Goal: Download file/media

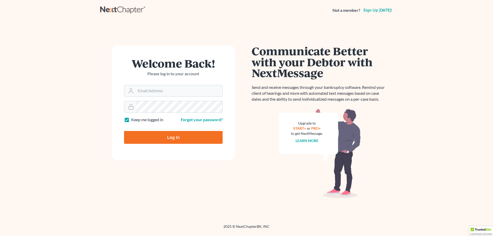
type input "[PERSON_NAME][EMAIL_ADDRESS][DOMAIN_NAME]"
drag, startPoint x: 159, startPoint y: 139, endPoint x: 152, endPoint y: 134, distance: 8.6
click at [158, 139] on input "Log In" at bounding box center [173, 137] width 99 height 13
type input "Thinking..."
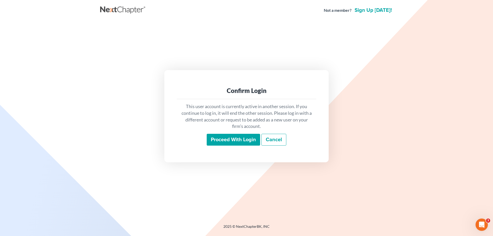
click at [231, 142] on input "Proceed with login" at bounding box center [233, 140] width 53 height 12
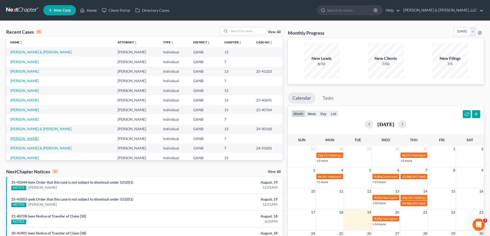
click at [23, 138] on link "Mendez, Samuel" at bounding box center [24, 138] width 29 height 4
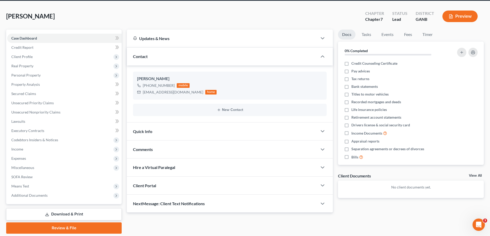
scroll to position [37, 0]
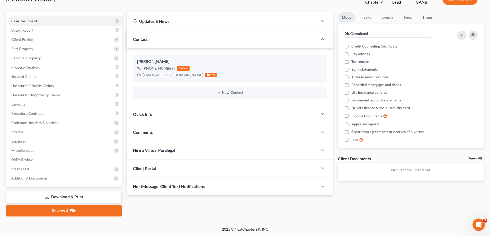
drag, startPoint x: 53, startPoint y: 196, endPoint x: 60, endPoint y: 202, distance: 9.5
click at [53, 196] on link "Download & Print" at bounding box center [63, 197] width 115 height 12
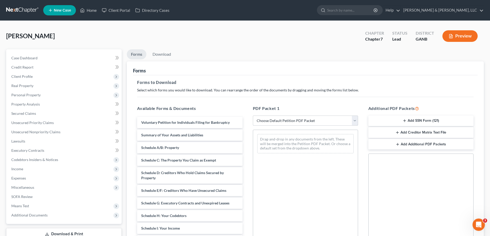
click at [354, 118] on select "Choose Default Petition PDF Packet Complete Bankruptcy Petition (all forms and …" at bounding box center [305, 121] width 105 height 10
select select "4"
click at [253, 116] on select "Choose Default Petition PDF Packet Complete Bankruptcy Petition (all forms and …" at bounding box center [305, 121] width 105 height 10
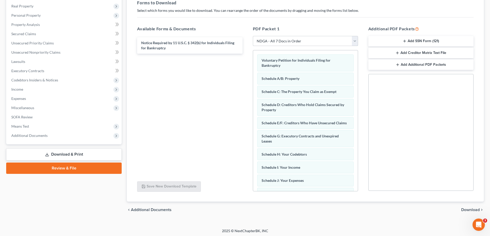
scroll to position [81, 0]
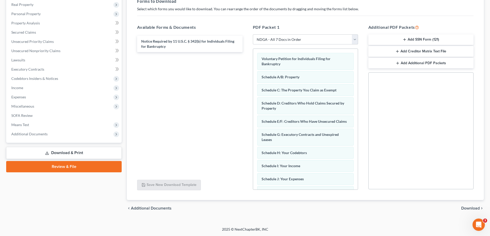
click at [470, 208] on span "Download" at bounding box center [470, 208] width 19 height 4
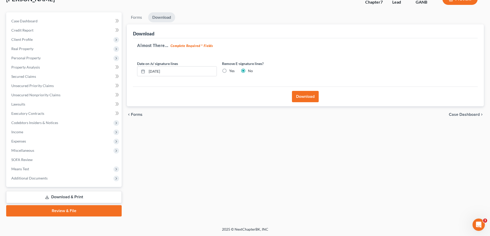
scroll to position [37, 0]
click at [301, 98] on button "Download" at bounding box center [305, 96] width 27 height 11
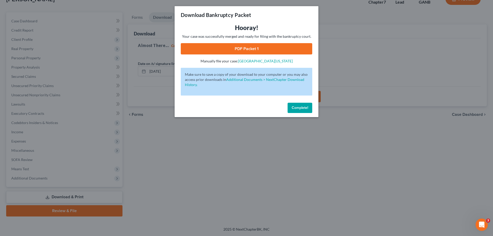
click at [247, 48] on link "PDF Packet 1" at bounding box center [247, 48] width 132 height 11
click at [301, 108] on span "Complete!" at bounding box center [300, 108] width 16 height 4
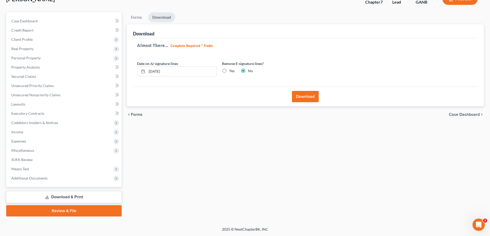
drag, startPoint x: 187, startPoint y: 145, endPoint x: 195, endPoint y: 149, distance: 8.7
click at [187, 145] on div "Forms Download Forms Forms to Download Select which forms you would like to dow…" at bounding box center [305, 114] width 362 height 204
drag, startPoint x: 167, startPoint y: 153, endPoint x: 194, endPoint y: 143, distance: 28.8
click at [169, 151] on div "Forms Download Forms Forms to Download Select which forms you would like to dow…" at bounding box center [305, 114] width 362 height 204
